Goal: Information Seeking & Learning: Find specific page/section

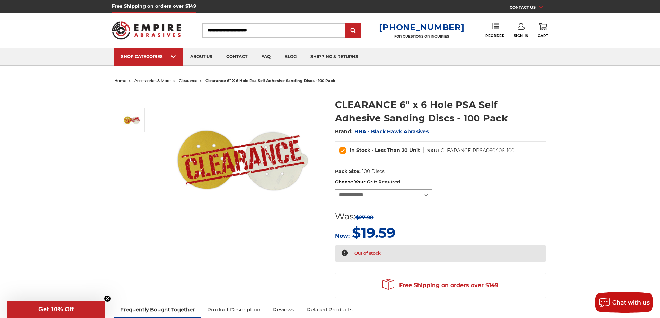
click at [385, 194] on select "**********" at bounding box center [383, 194] width 97 height 11
drag, startPoint x: 385, startPoint y: 194, endPoint x: 389, endPoint y: 200, distance: 7.0
click at [385, 194] on select "**********" at bounding box center [383, 194] width 97 height 11
click at [335, 189] on select "**********" at bounding box center [383, 194] width 97 height 11
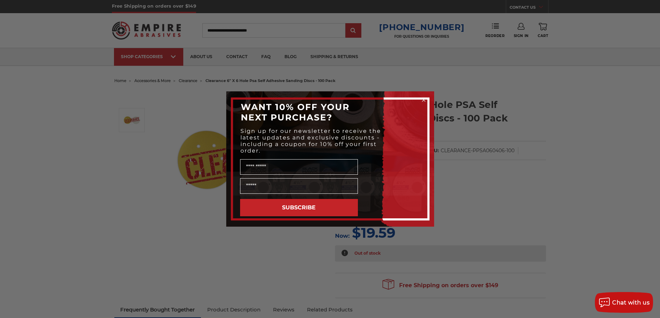
click at [423, 97] on circle "Close dialog" at bounding box center [423, 100] width 7 height 7
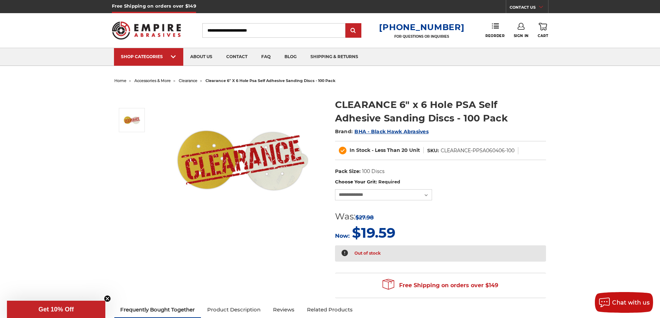
click at [405, 130] on span "BHA - Black Hawk Abrasives" at bounding box center [391, 131] width 74 height 6
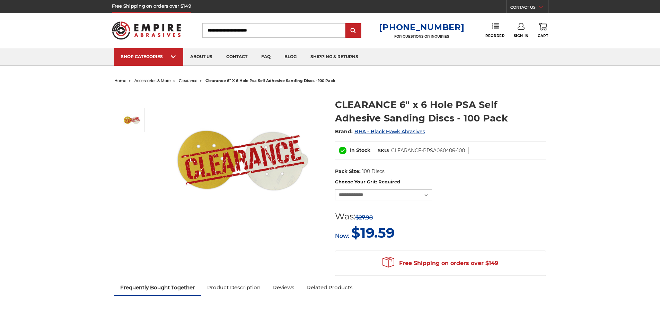
select select
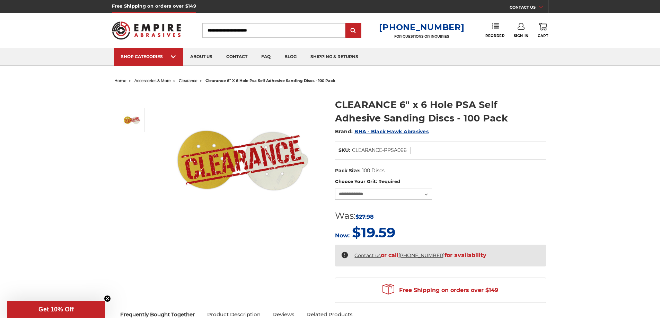
click at [400, 104] on h1 "CLEARANCE 6" x 6 Hole PSA Self Adhesive Sanding Discs - 100 Pack" at bounding box center [440, 111] width 211 height 27
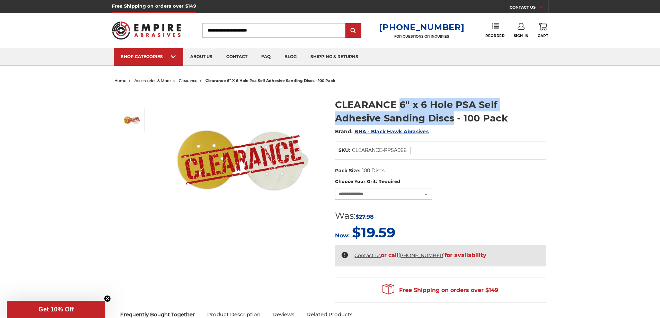
drag, startPoint x: 401, startPoint y: 104, endPoint x: 403, endPoint y: 122, distance: 17.4
click at [403, 122] on h1 "CLEARANCE 6" x 6 Hole PSA Self Adhesive Sanding Discs - 100 Pack" at bounding box center [440, 111] width 211 height 27
copy h1 "6" x 6 Hole PSA Self Adhesive Sanding Discs"
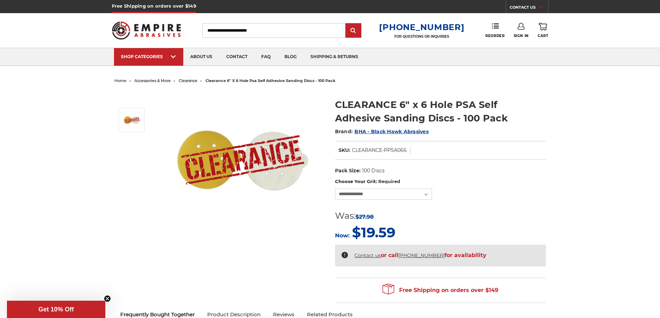
click at [271, 31] on input "Search" at bounding box center [273, 30] width 143 height 15
paste input "**********"
type input "**********"
click at [346, 24] on input "submit" at bounding box center [353, 31] width 14 height 14
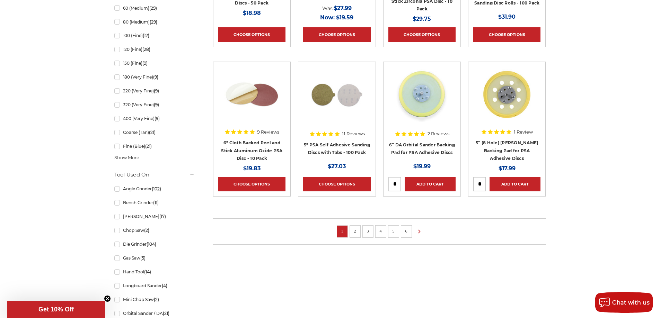
scroll to position [450, 0]
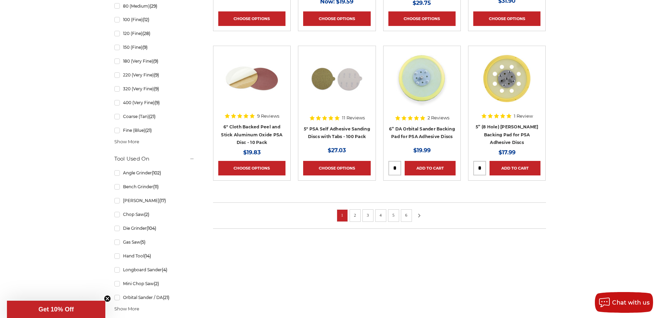
click at [417, 214] on icon at bounding box center [419, 216] width 8 height 8
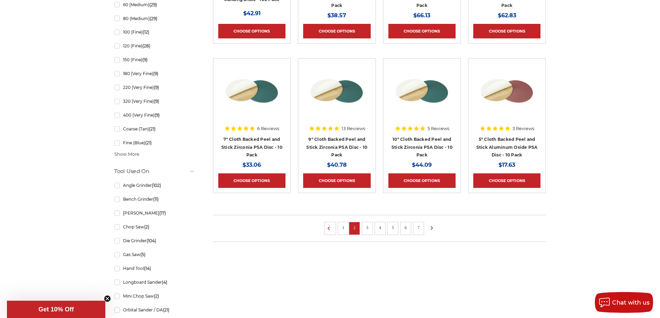
scroll to position [450, 0]
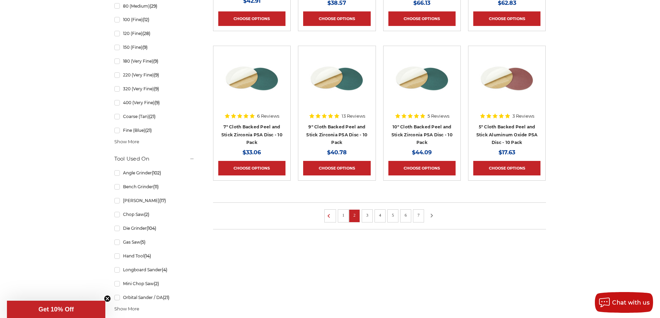
click at [429, 218] on icon at bounding box center [431, 216] width 8 height 8
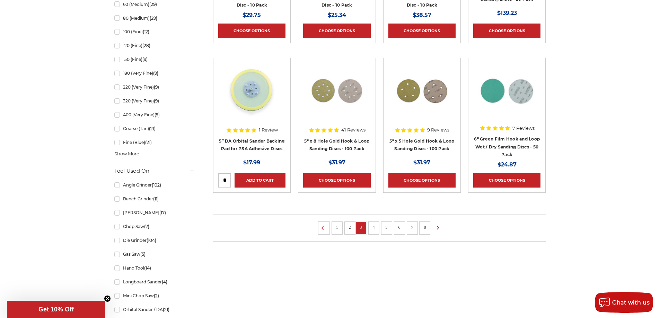
scroll to position [450, 0]
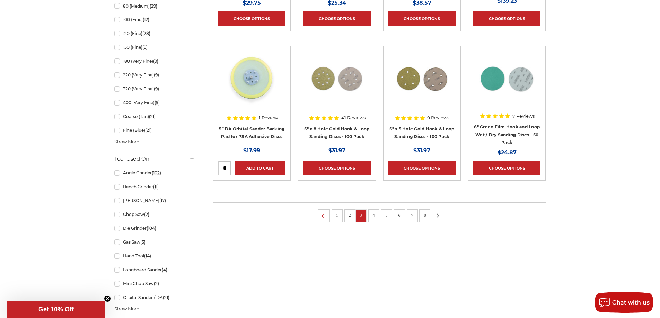
click at [436, 213] on icon at bounding box center [438, 216] width 8 height 8
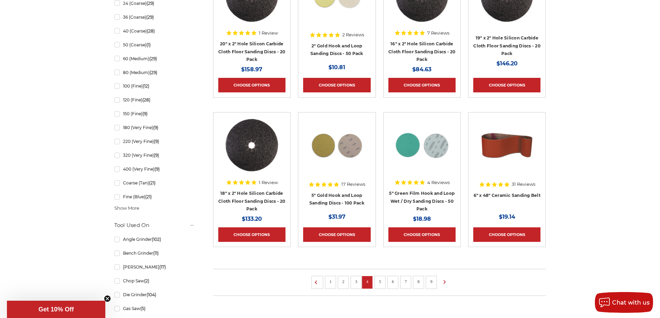
scroll to position [450, 0]
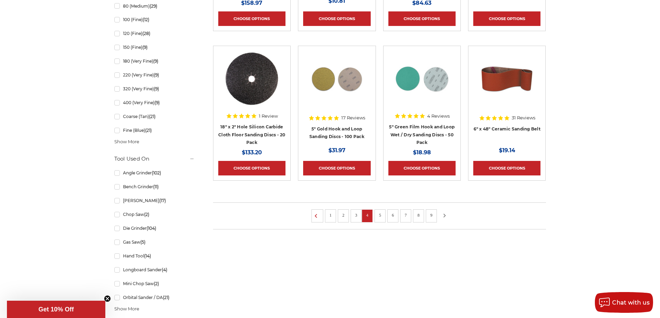
click at [444, 216] on use at bounding box center [444, 216] width 2 height 4
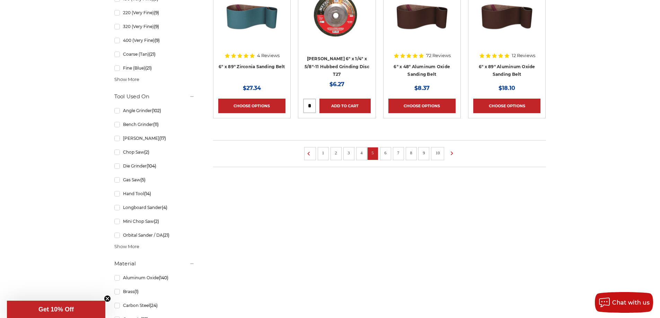
scroll to position [520, 0]
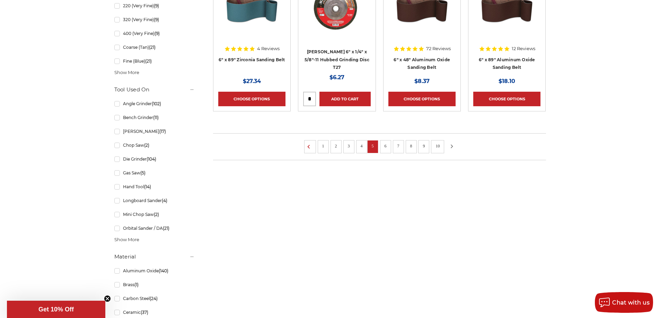
click at [451, 148] on use at bounding box center [452, 146] width 2 height 4
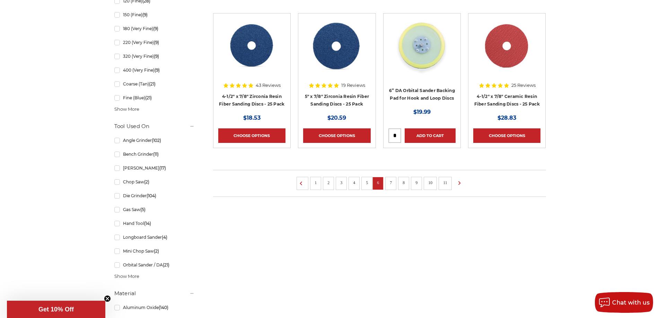
scroll to position [520, 0]
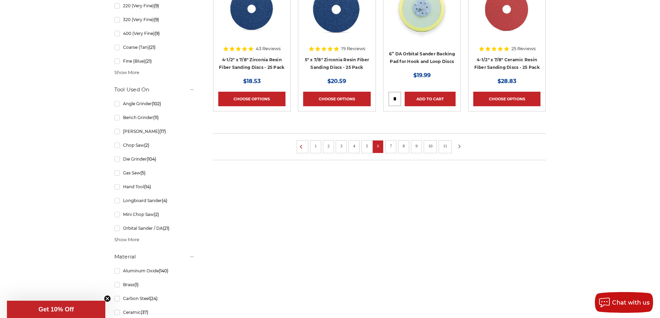
click at [459, 146] on icon at bounding box center [459, 147] width 8 height 8
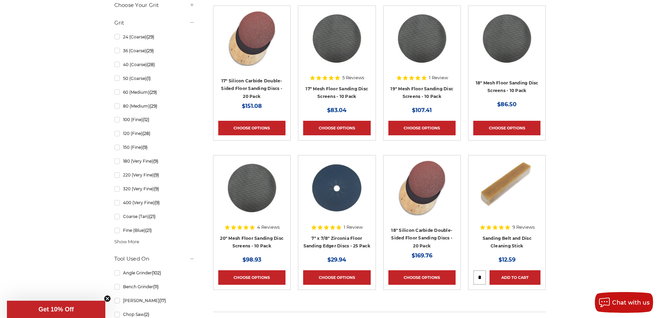
scroll to position [416, 0]
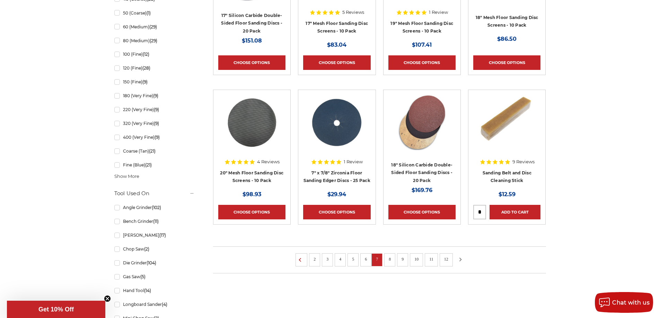
click at [462, 258] on icon at bounding box center [460, 260] width 8 height 8
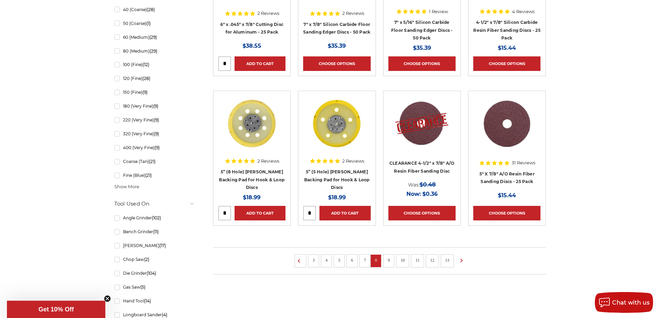
scroll to position [450, 0]
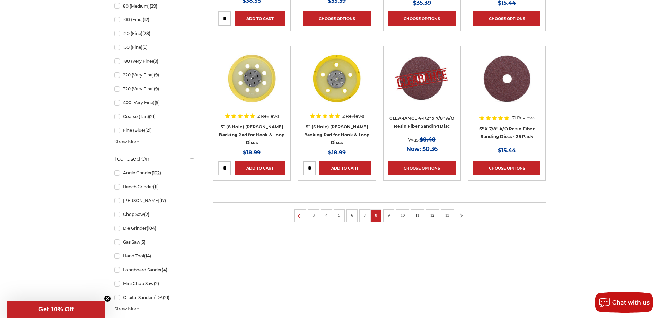
click at [459, 215] on icon at bounding box center [461, 216] width 8 height 8
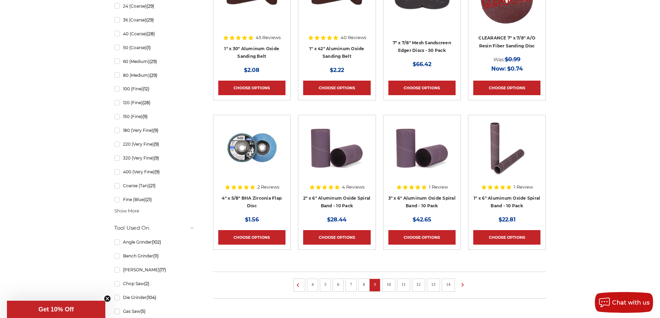
scroll to position [416, 0]
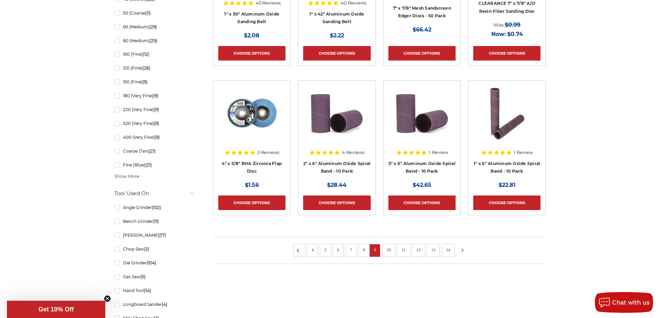
click at [462, 249] on use at bounding box center [462, 250] width 2 height 4
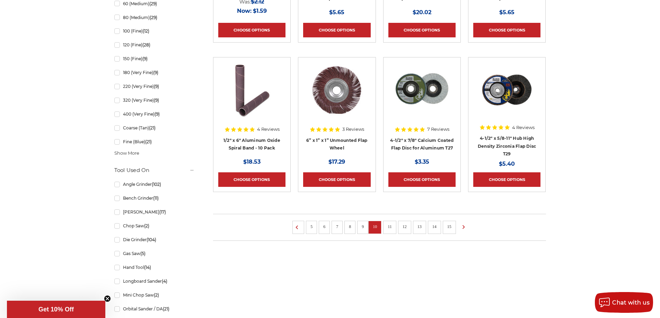
scroll to position [450, 0]
